Goal: Task Accomplishment & Management: Manage account settings

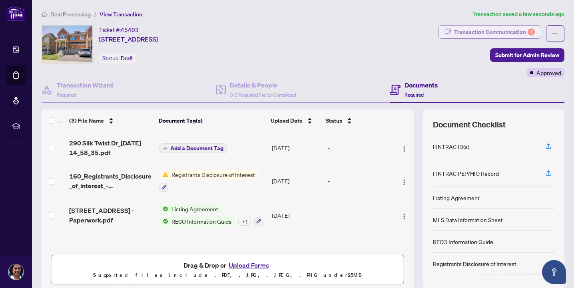
click at [473, 38] on span "Transaction Communication 1" at bounding box center [489, 33] width 103 height 17
click at [477, 28] on div "Transaction Communication 1" at bounding box center [494, 32] width 81 height 13
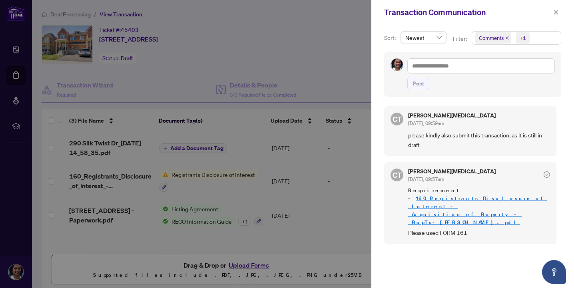
click at [523, 32] on div "+1" at bounding box center [522, 38] width 18 height 13
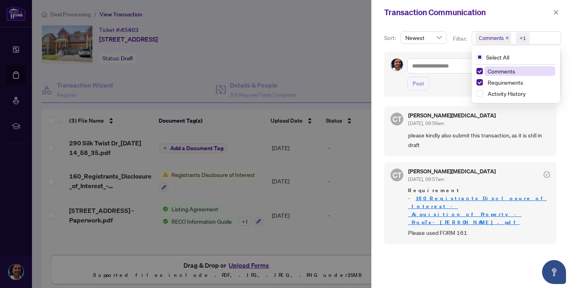
click at [521, 69] on span "Comments" at bounding box center [519, 71] width 71 height 10
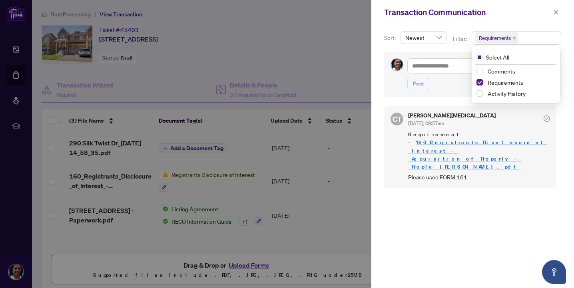
click at [482, 160] on div "CT [PERSON_NAME][MEDICAL_DATA] [DATE], 09:57am Requirement - 160_Registrants_Di…" at bounding box center [470, 147] width 172 height 82
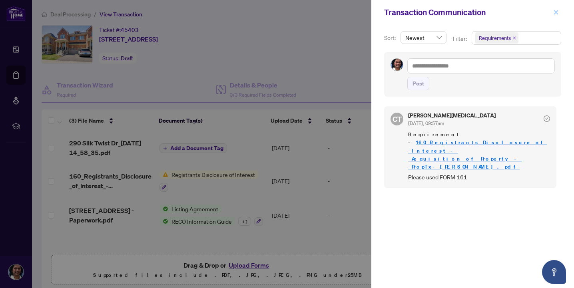
click at [554, 13] on icon "close" at bounding box center [556, 13] width 6 height 6
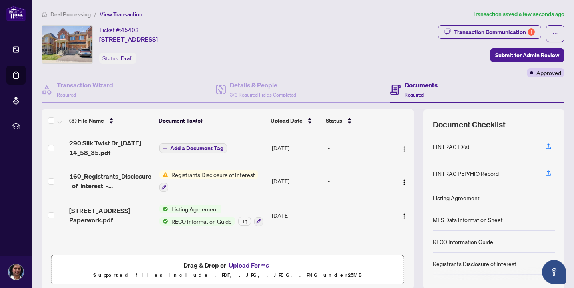
click at [337, 178] on div "-" at bounding box center [359, 181] width 63 height 9
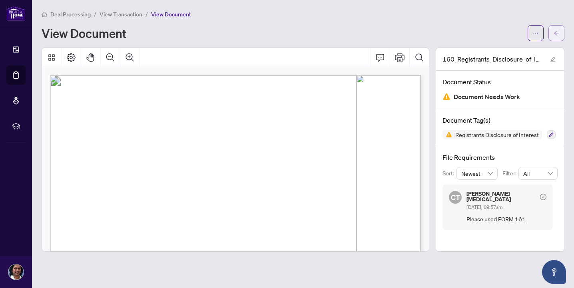
click at [555, 33] on icon "arrow-left" at bounding box center [556, 33] width 6 height 6
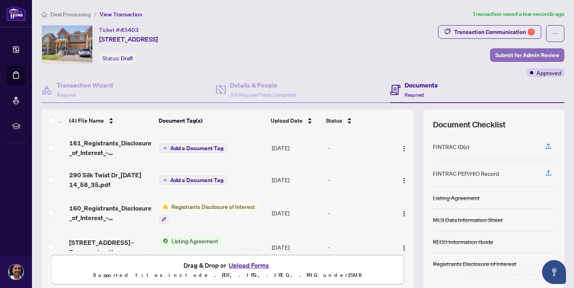
click at [544, 50] on span "Submit for Admin Review" at bounding box center [527, 55] width 64 height 13
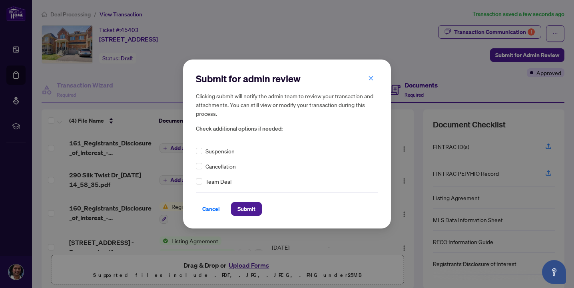
click at [239, 202] on div "Cancel Submit" at bounding box center [287, 204] width 182 height 24
click at [242, 211] on span "Submit" at bounding box center [246, 209] width 18 height 13
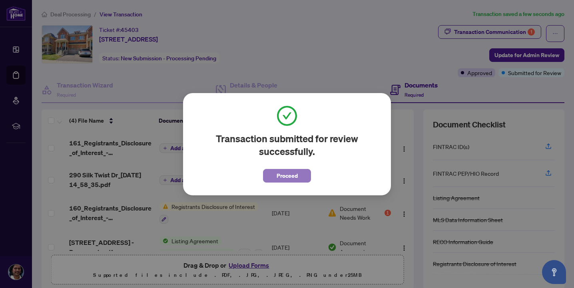
click at [283, 170] on span "Proceed" at bounding box center [286, 175] width 21 height 13
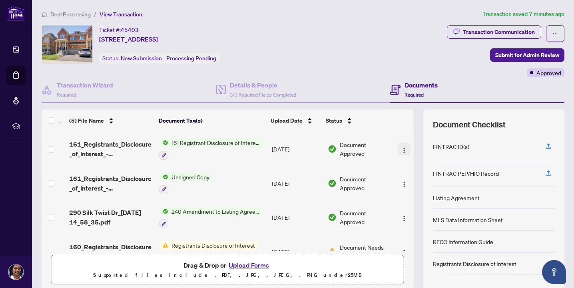
click at [401, 148] on img "button" at bounding box center [404, 150] width 6 height 6
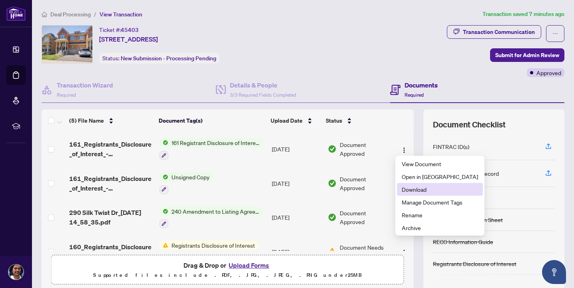
click at [421, 191] on span "Download" at bounding box center [440, 189] width 76 height 9
